Goal: Task Accomplishment & Management: Use online tool/utility

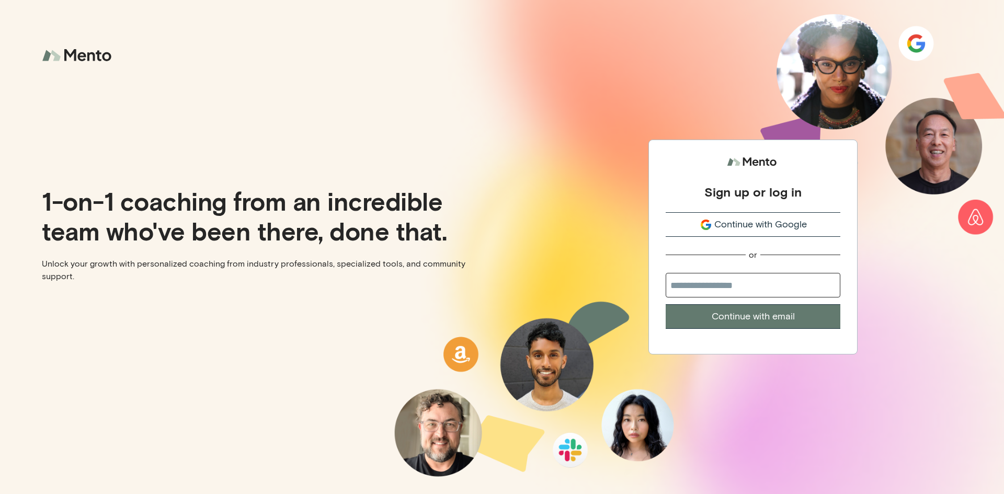
click at [746, 296] on input "email" at bounding box center [753, 285] width 175 height 25
type input "**********"
click at [690, 324] on button "Continue with email" at bounding box center [753, 316] width 175 height 25
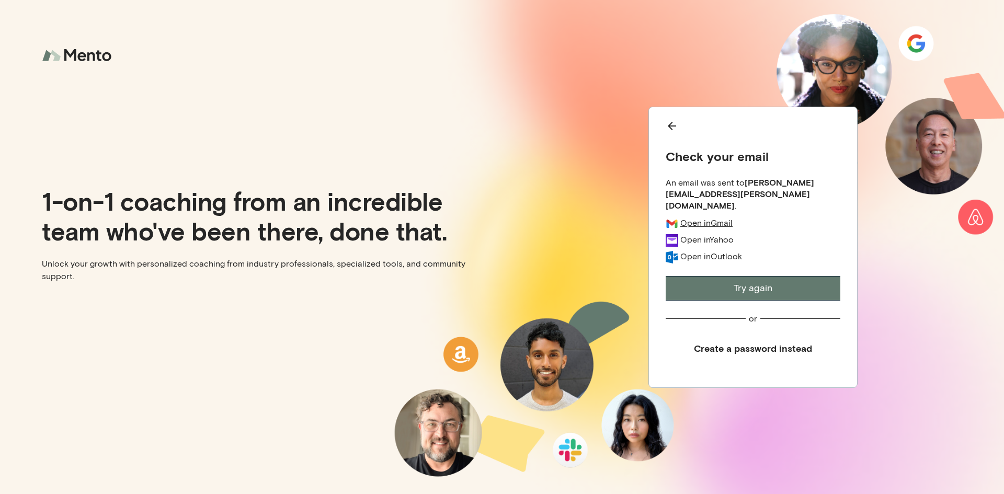
click at [717, 219] on div "Open in Gmail" at bounding box center [706, 223] width 52 height 11
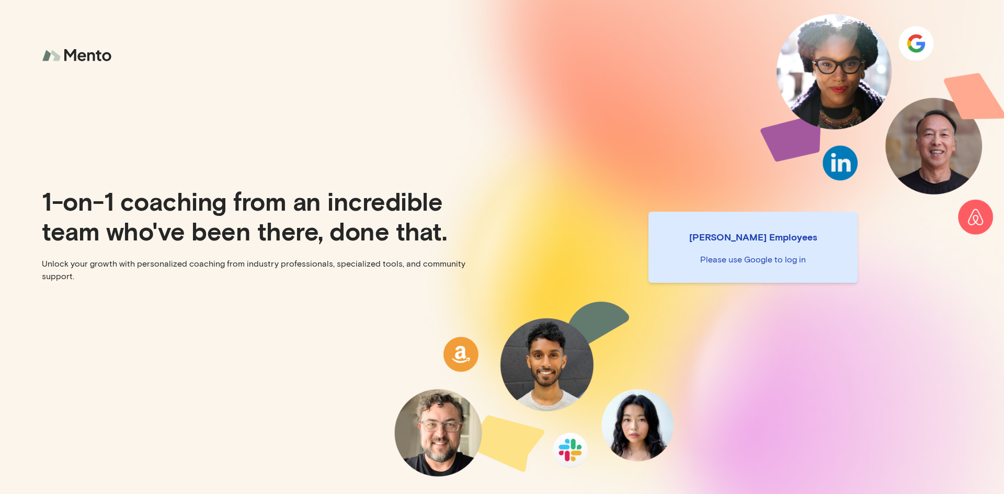
click at [728, 265] on p "Please use Google to log in" at bounding box center [753, 260] width 192 height 13
click at [730, 260] on p "Please use Google to log in" at bounding box center [753, 260] width 192 height 13
click at [734, 236] on p "Mento Employees" at bounding box center [753, 237] width 192 height 15
